Goal: Check status: Check status

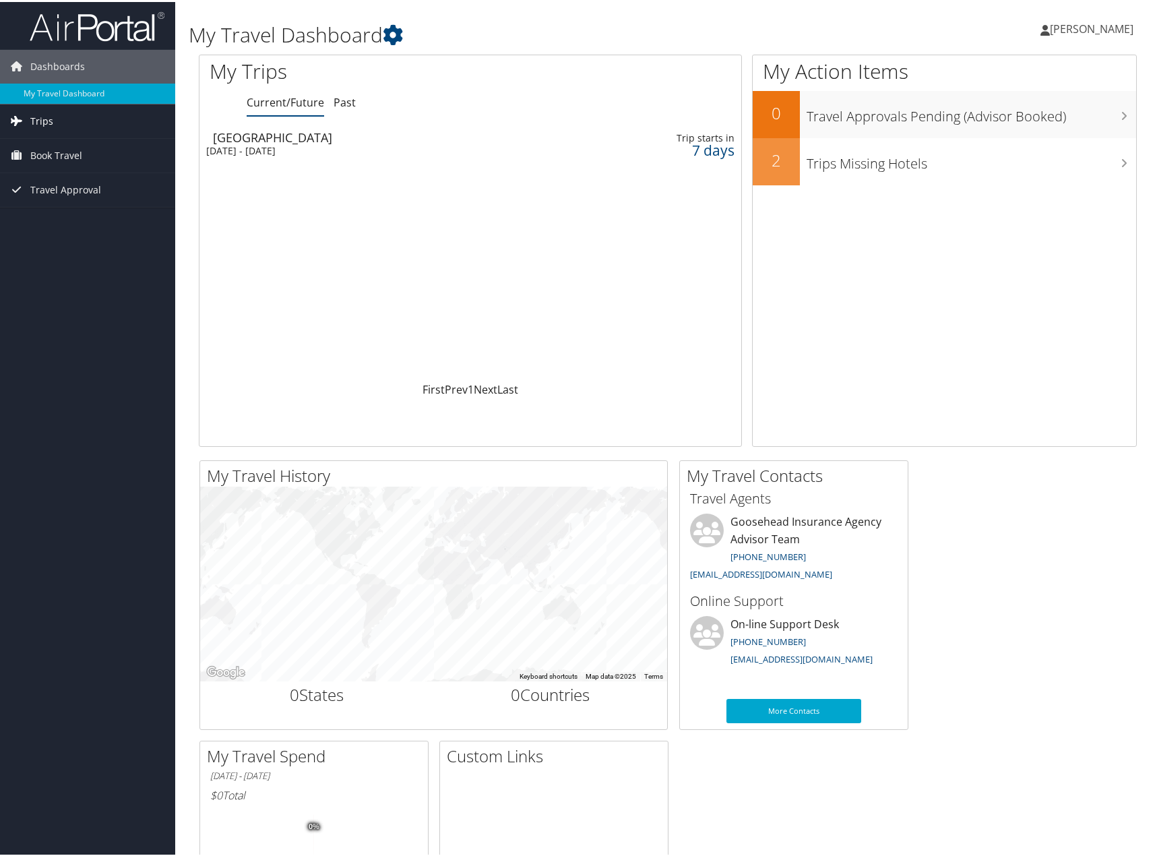
click at [51, 117] on span "Trips" at bounding box center [41, 119] width 23 height 34
click at [77, 143] on link "Current/Future Trips" at bounding box center [87, 146] width 175 height 20
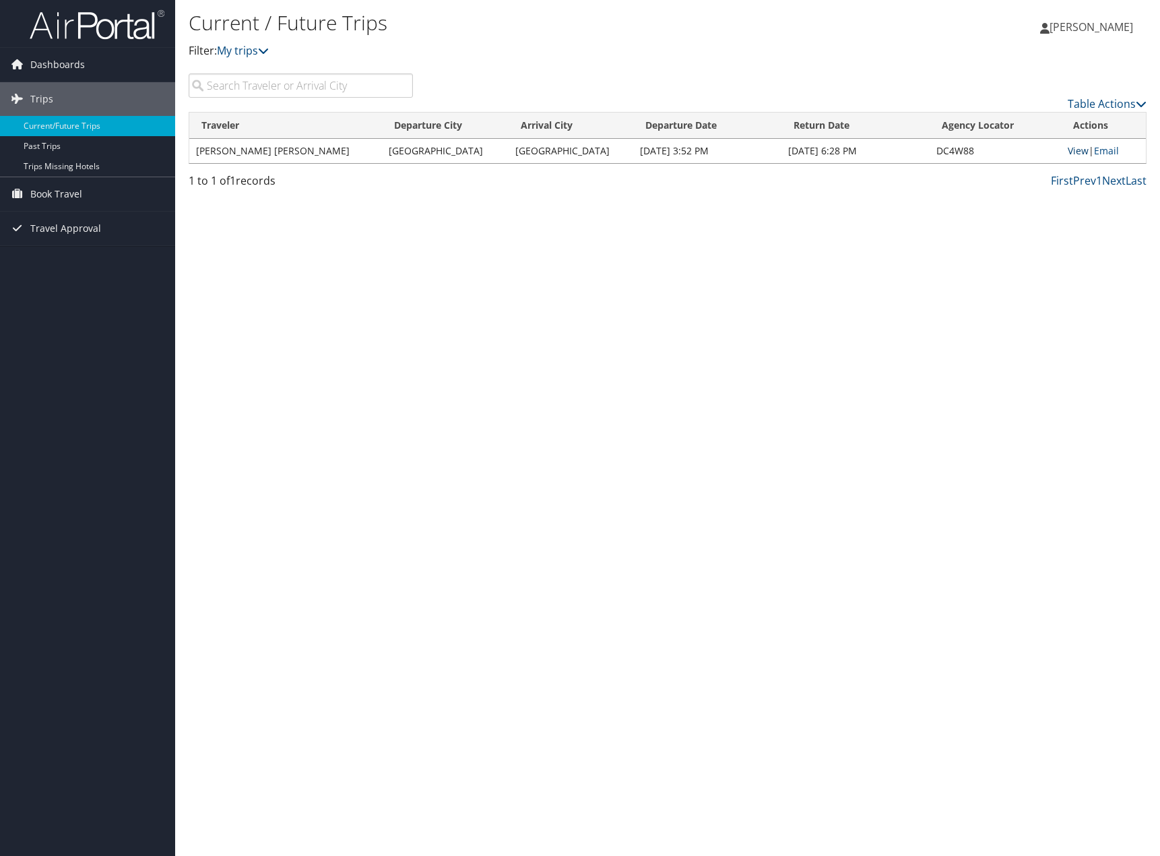
click at [1078, 150] on link "View" at bounding box center [1078, 150] width 21 height 13
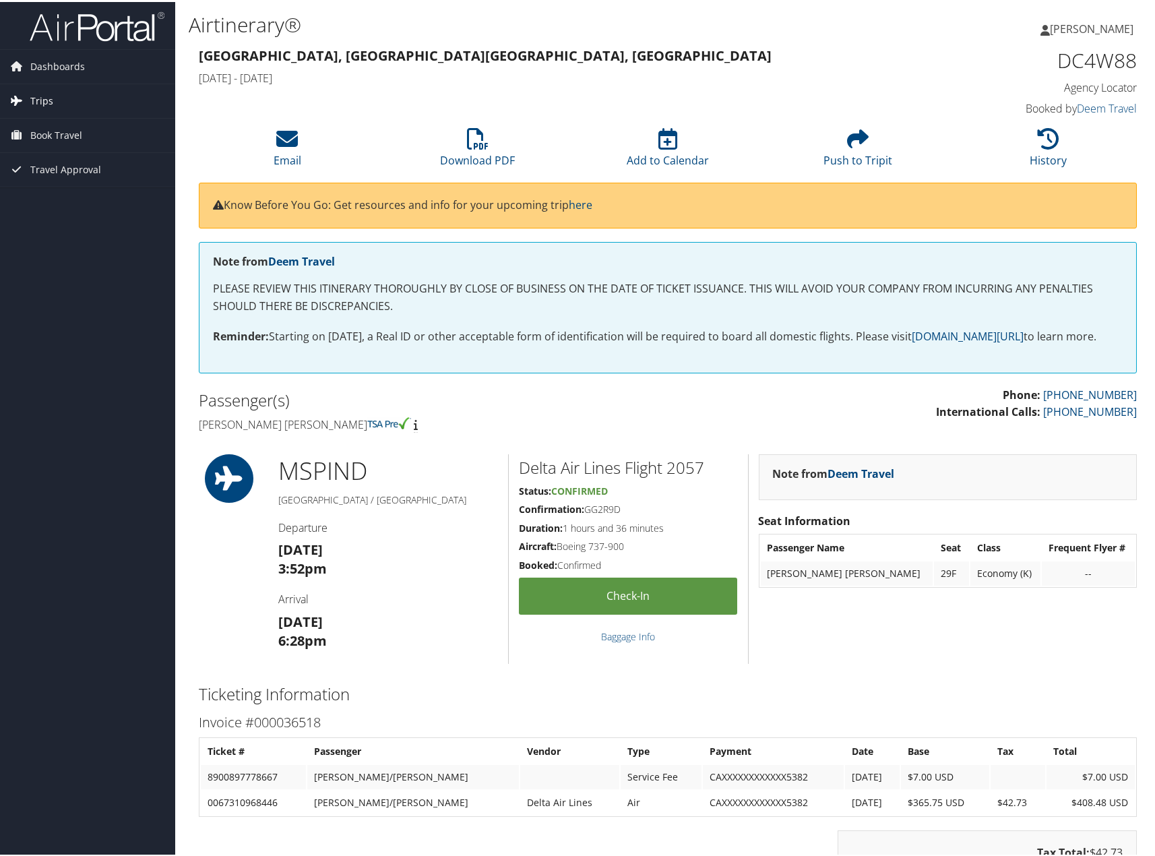
click at [51, 96] on span "Trips" at bounding box center [41, 99] width 23 height 34
click at [40, 125] on link "Current/Future Trips" at bounding box center [87, 126] width 175 height 20
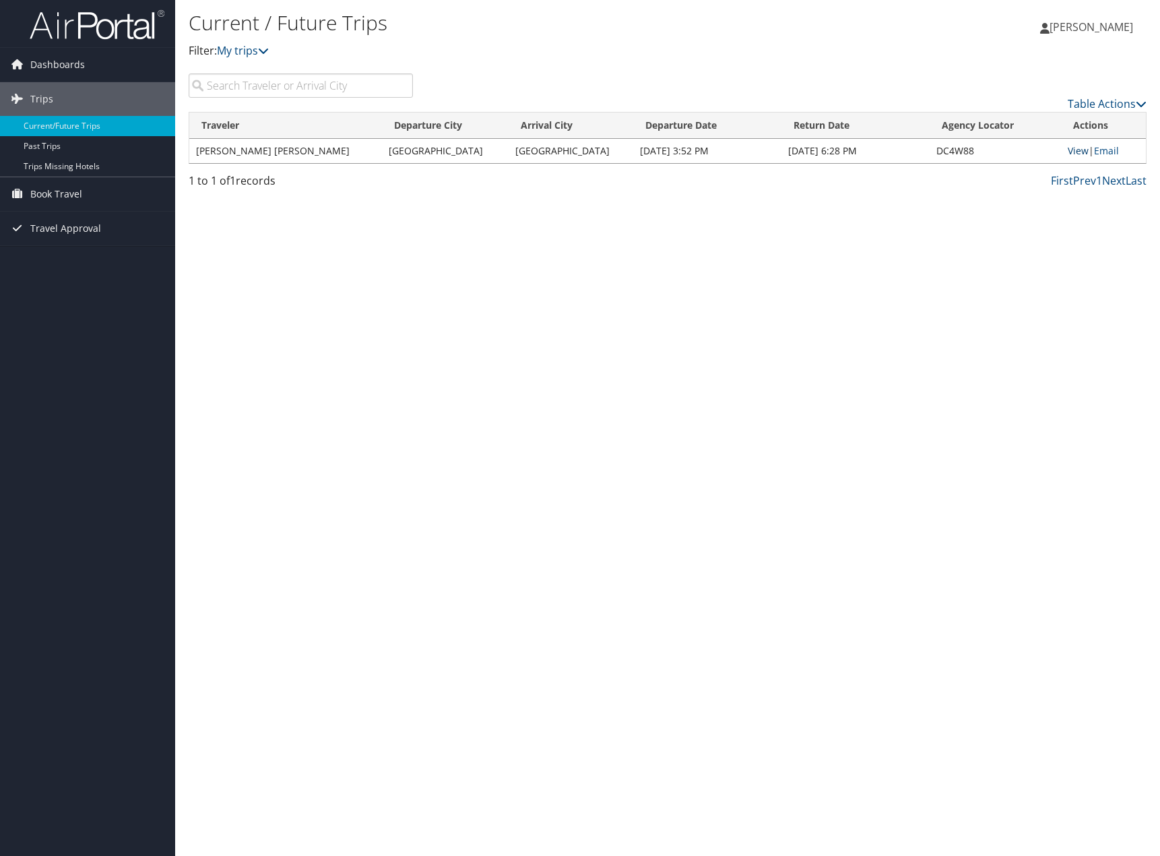
click at [1070, 152] on link "View" at bounding box center [1078, 150] width 21 height 13
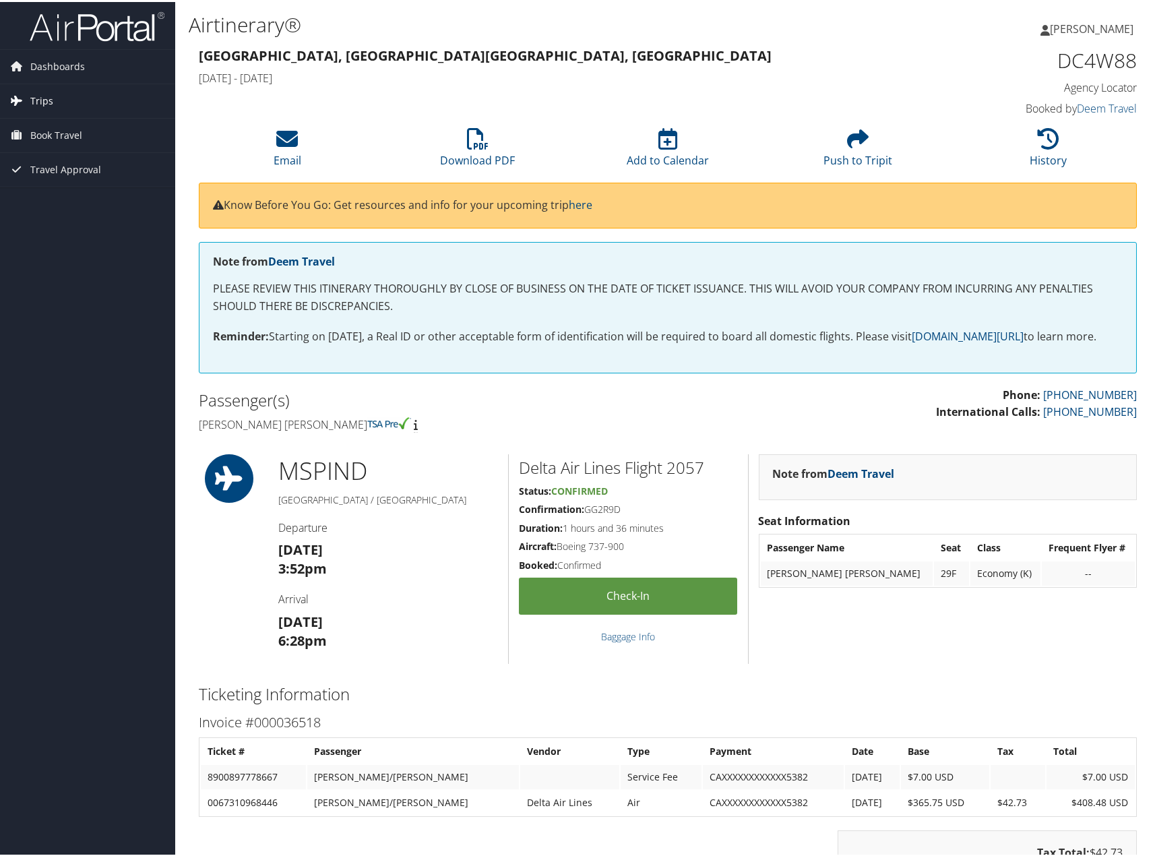
click at [36, 88] on span "Trips" at bounding box center [41, 99] width 23 height 34
click at [53, 118] on link "Current/Future Trips" at bounding box center [87, 126] width 175 height 20
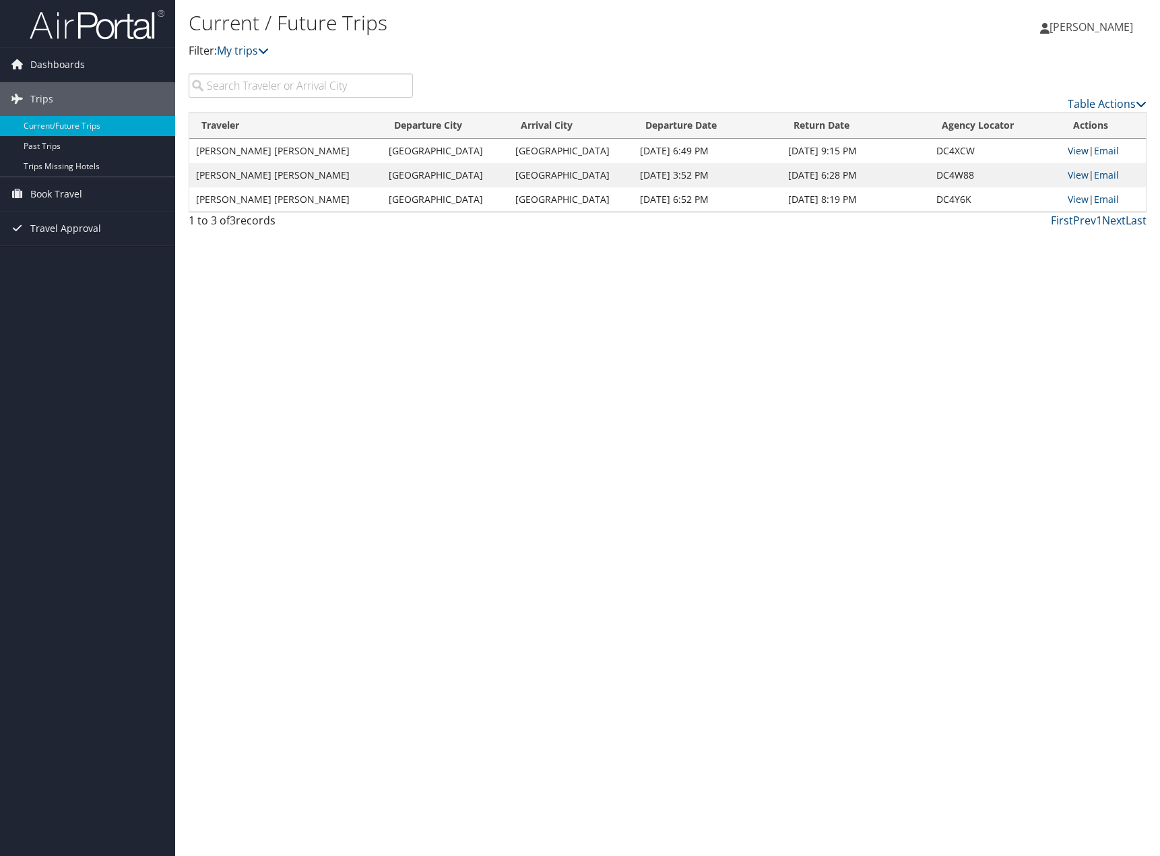
click at [1075, 151] on link "View" at bounding box center [1078, 150] width 21 height 13
click at [1073, 170] on link "View" at bounding box center [1078, 174] width 21 height 13
click at [1076, 148] on link "View" at bounding box center [1078, 150] width 21 height 13
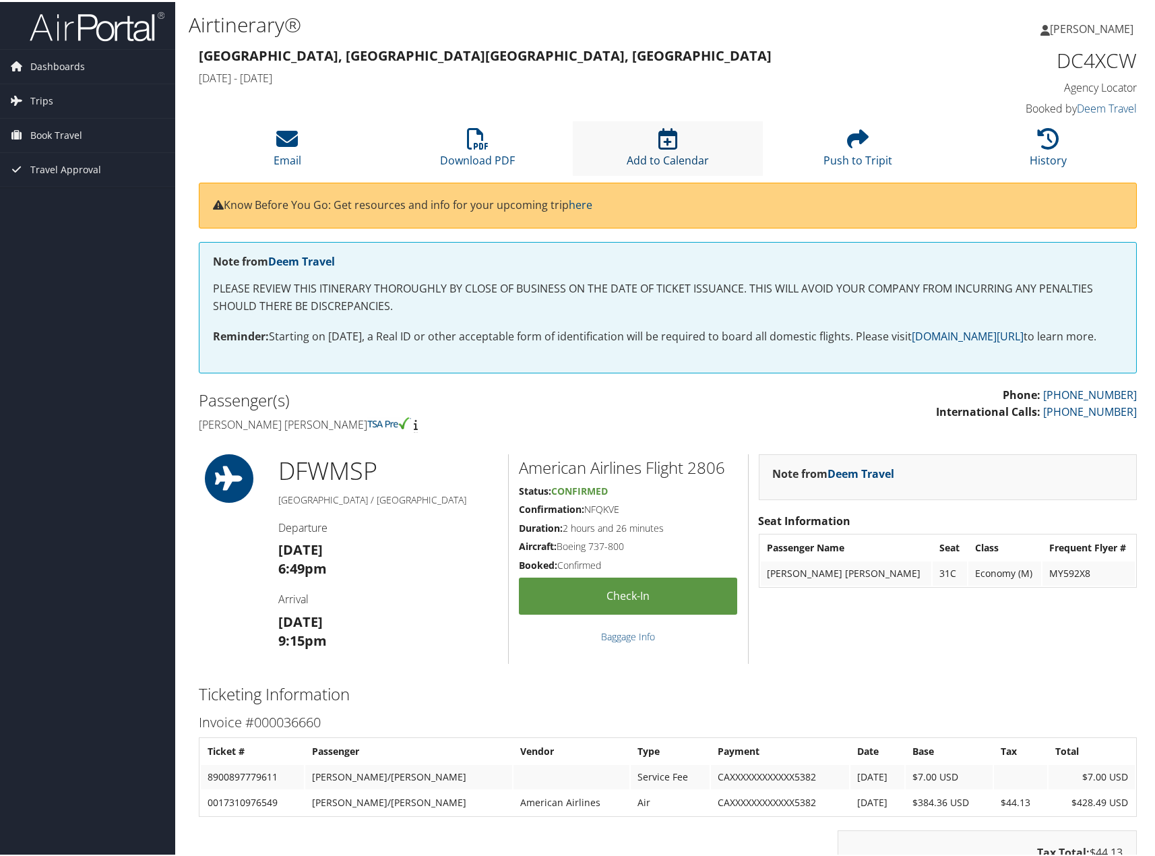
click at [666, 147] on icon at bounding box center [667, 137] width 19 height 22
click at [673, 146] on icon at bounding box center [667, 137] width 19 height 22
click at [650, 149] on li "Add to Calendar" at bounding box center [668, 146] width 190 height 55
click at [660, 142] on icon at bounding box center [667, 137] width 19 height 22
click at [658, 144] on icon at bounding box center [667, 137] width 19 height 22
